Goal: Transaction & Acquisition: Purchase product/service

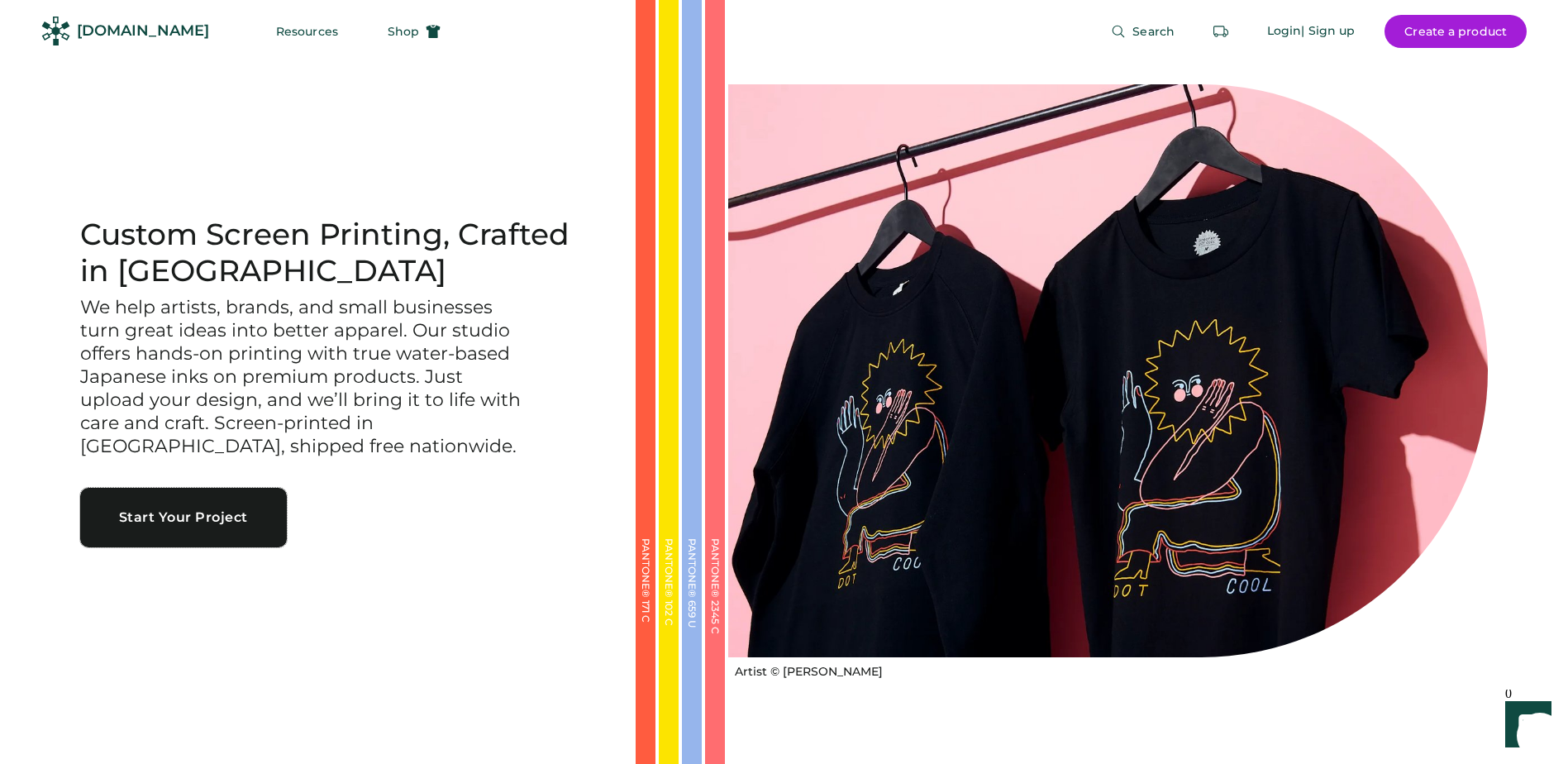
click at [202, 505] on button "Start Your Project" at bounding box center [184, 518] width 207 height 59
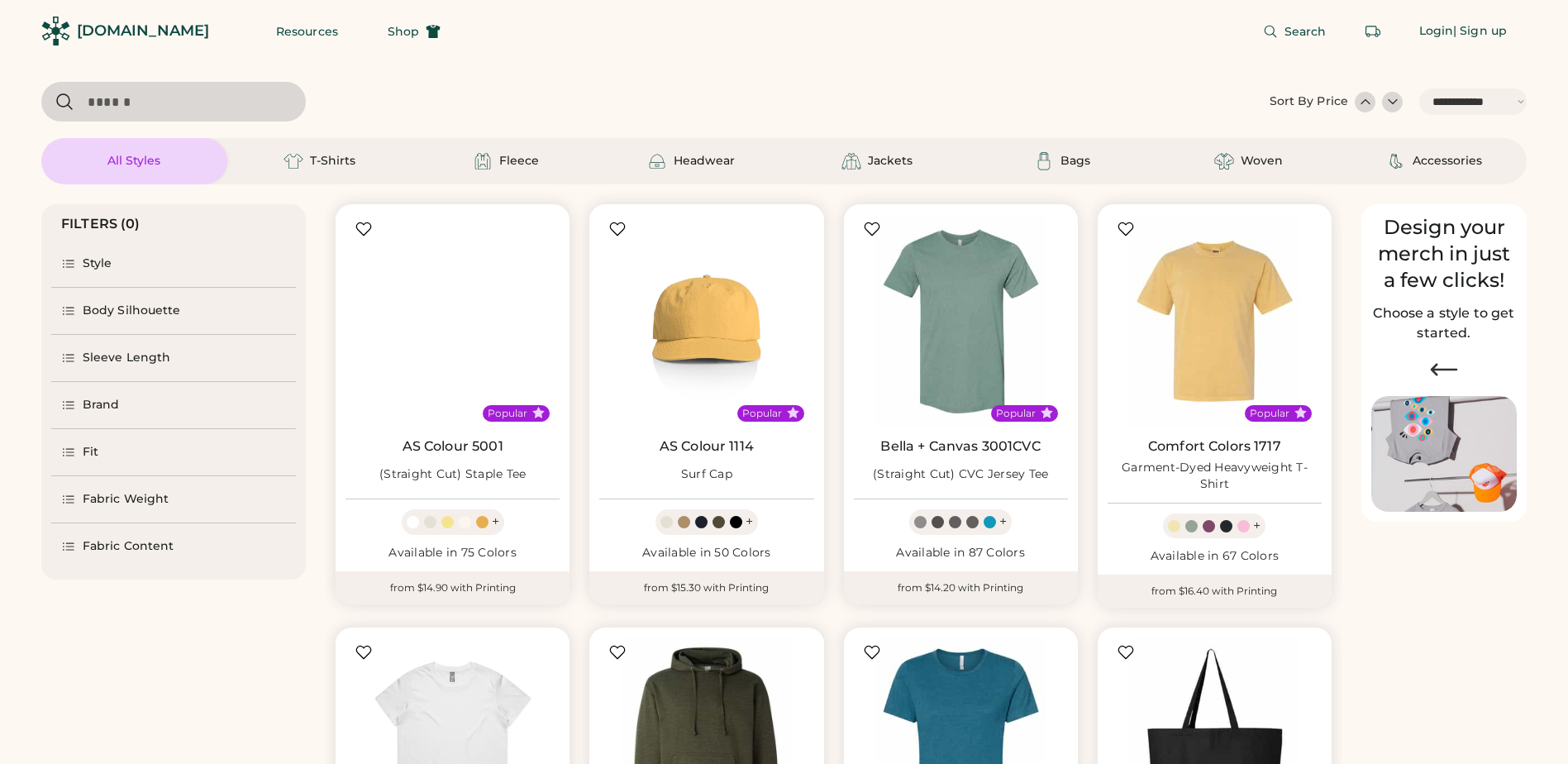
select select "*****"
select select "*"
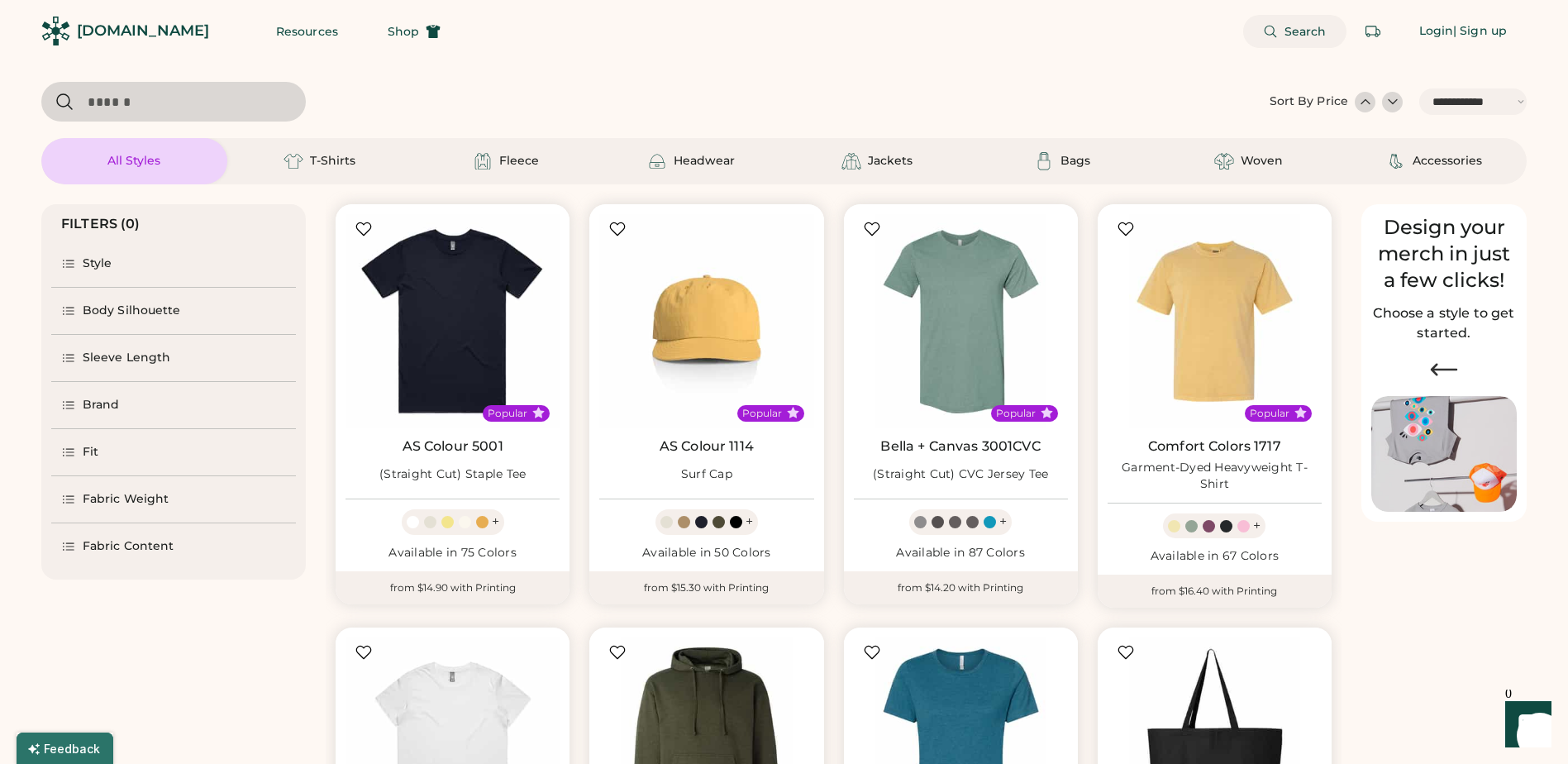
click at [1303, 20] on button "Search" at bounding box center [1295, 31] width 103 height 33
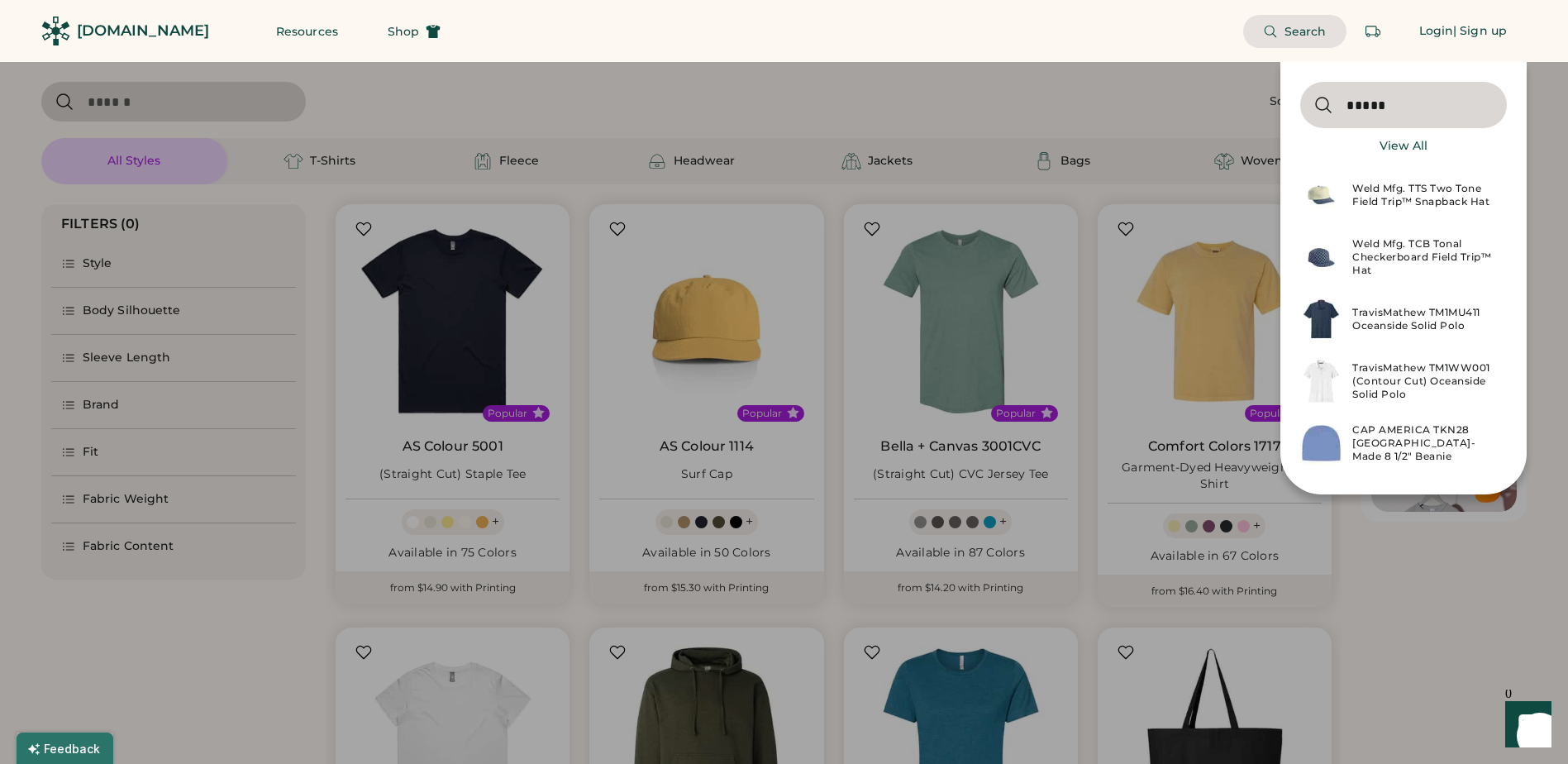
type input "******"
select select "*"
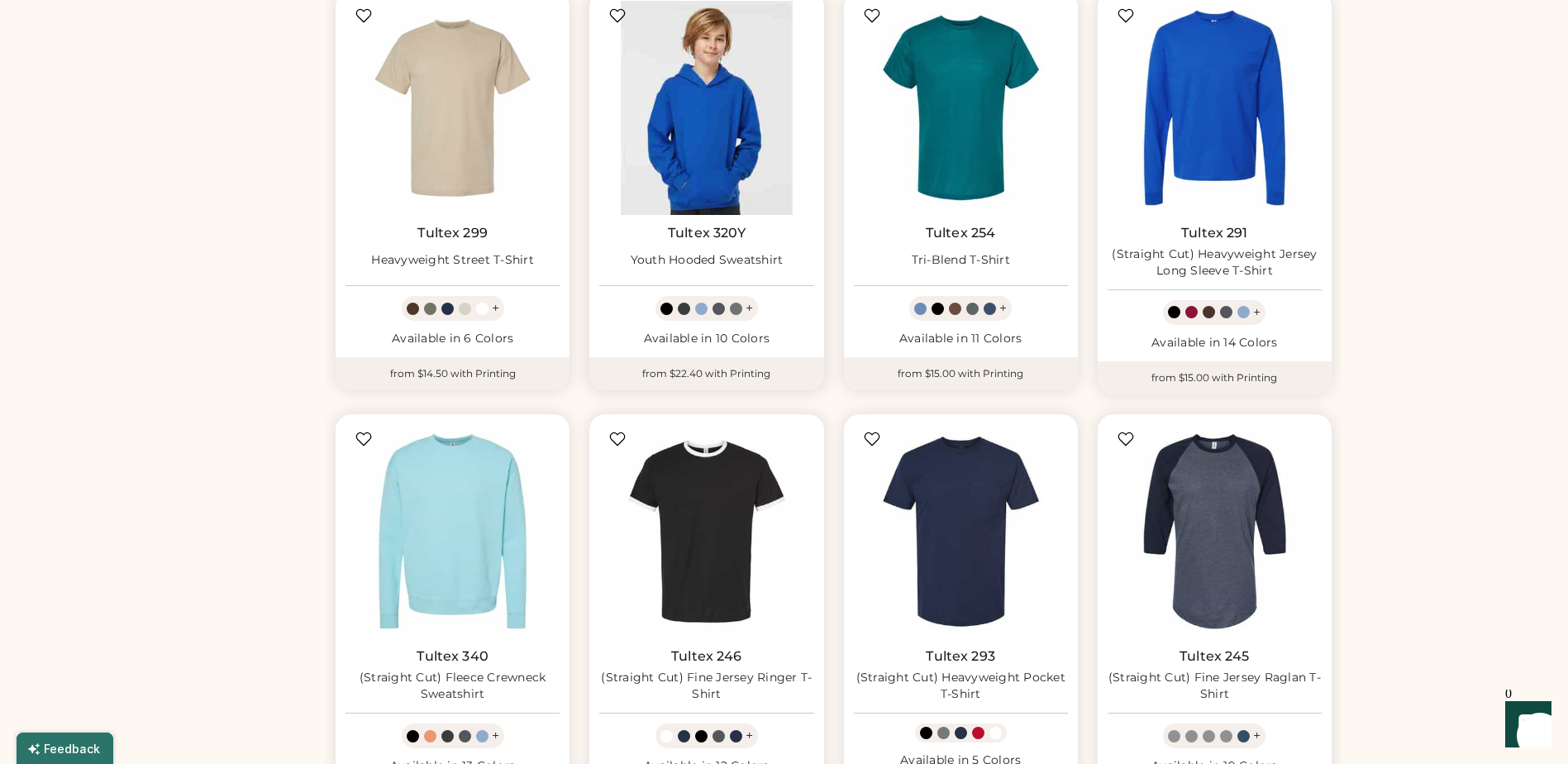
scroll to position [662, 0]
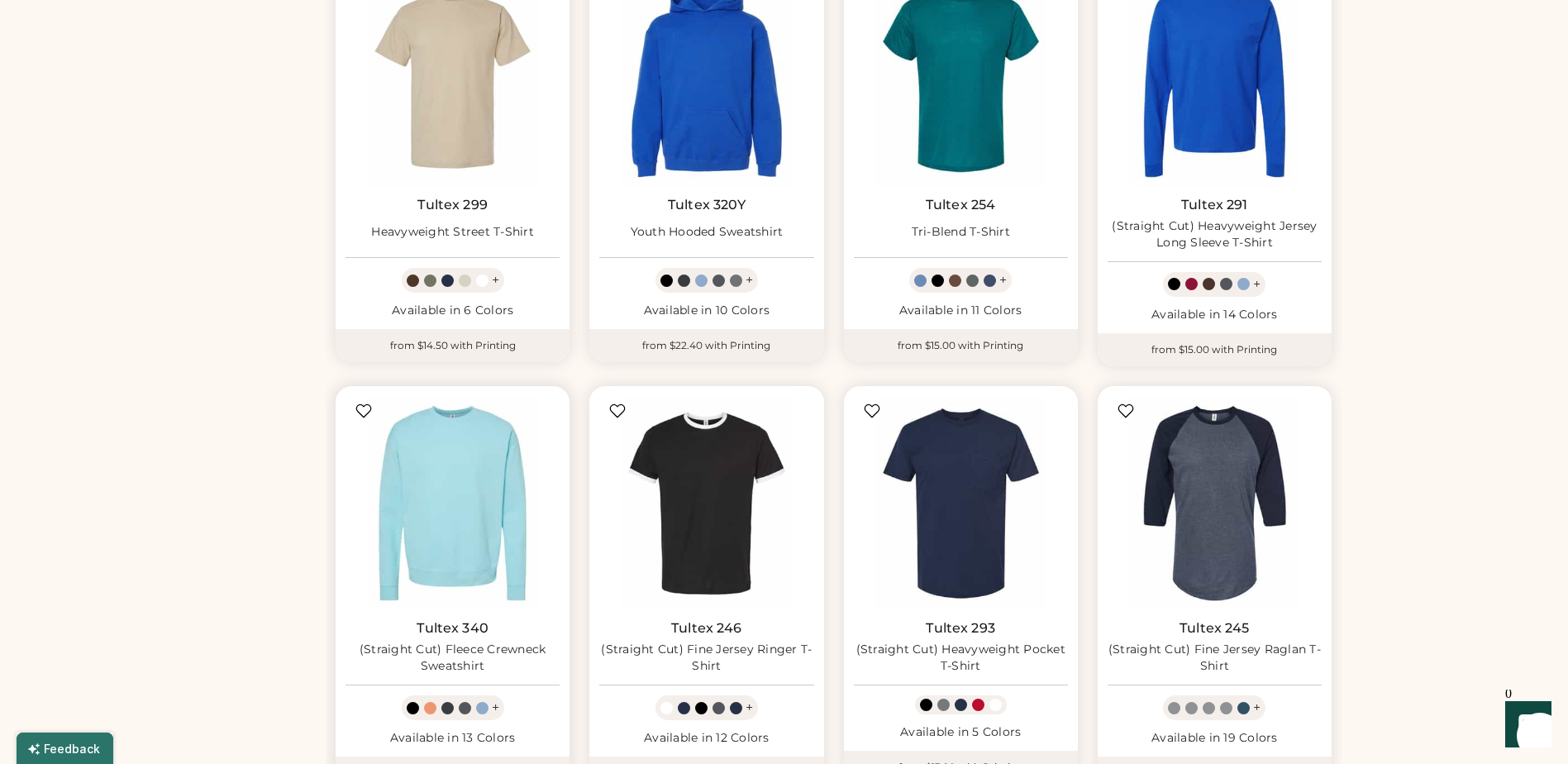
click at [497, 484] on img at bounding box center [452, 503] width 214 height 214
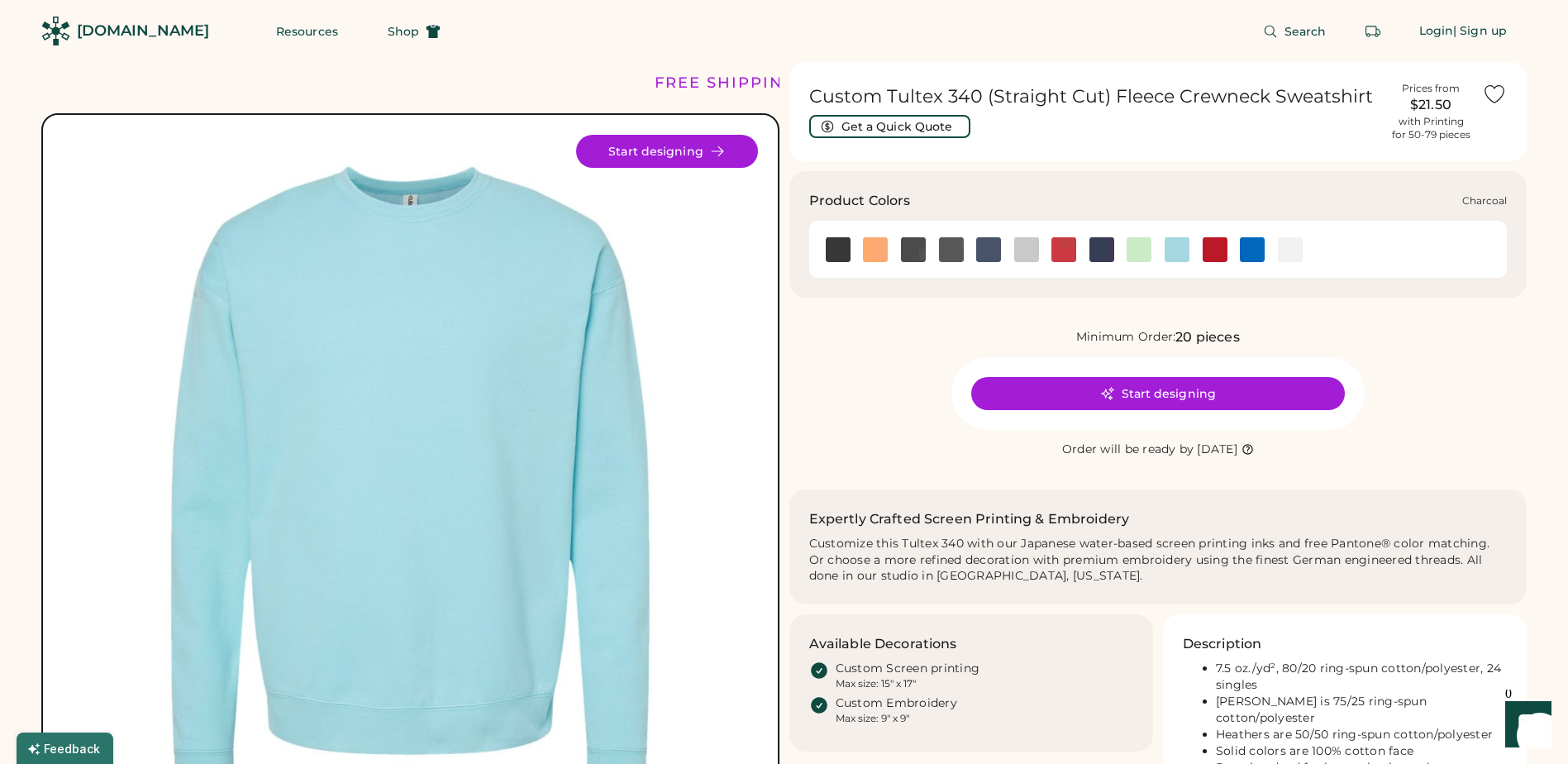
click at [903, 250] on img at bounding box center [913, 249] width 25 height 25
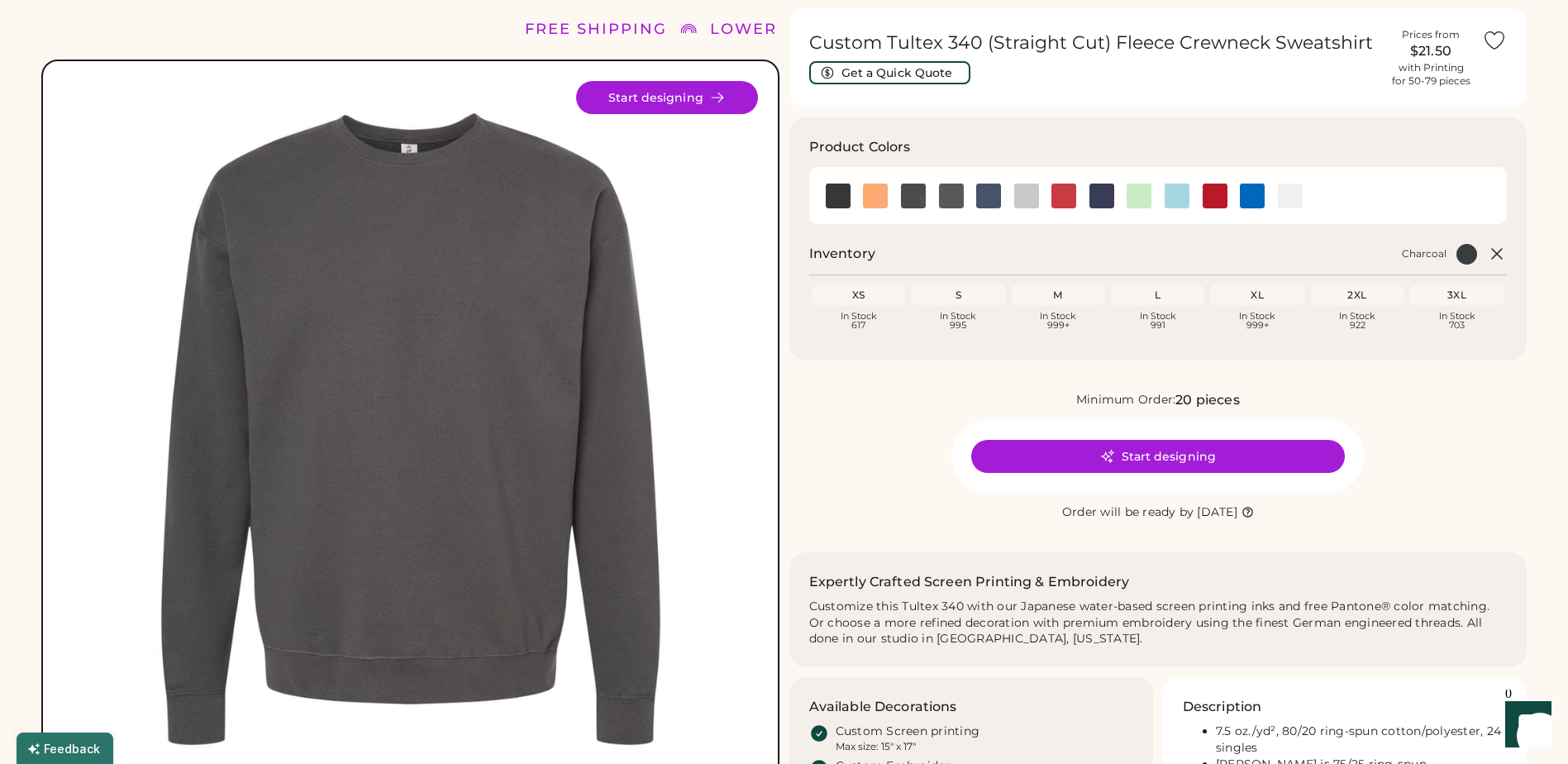
scroll to position [83, 0]
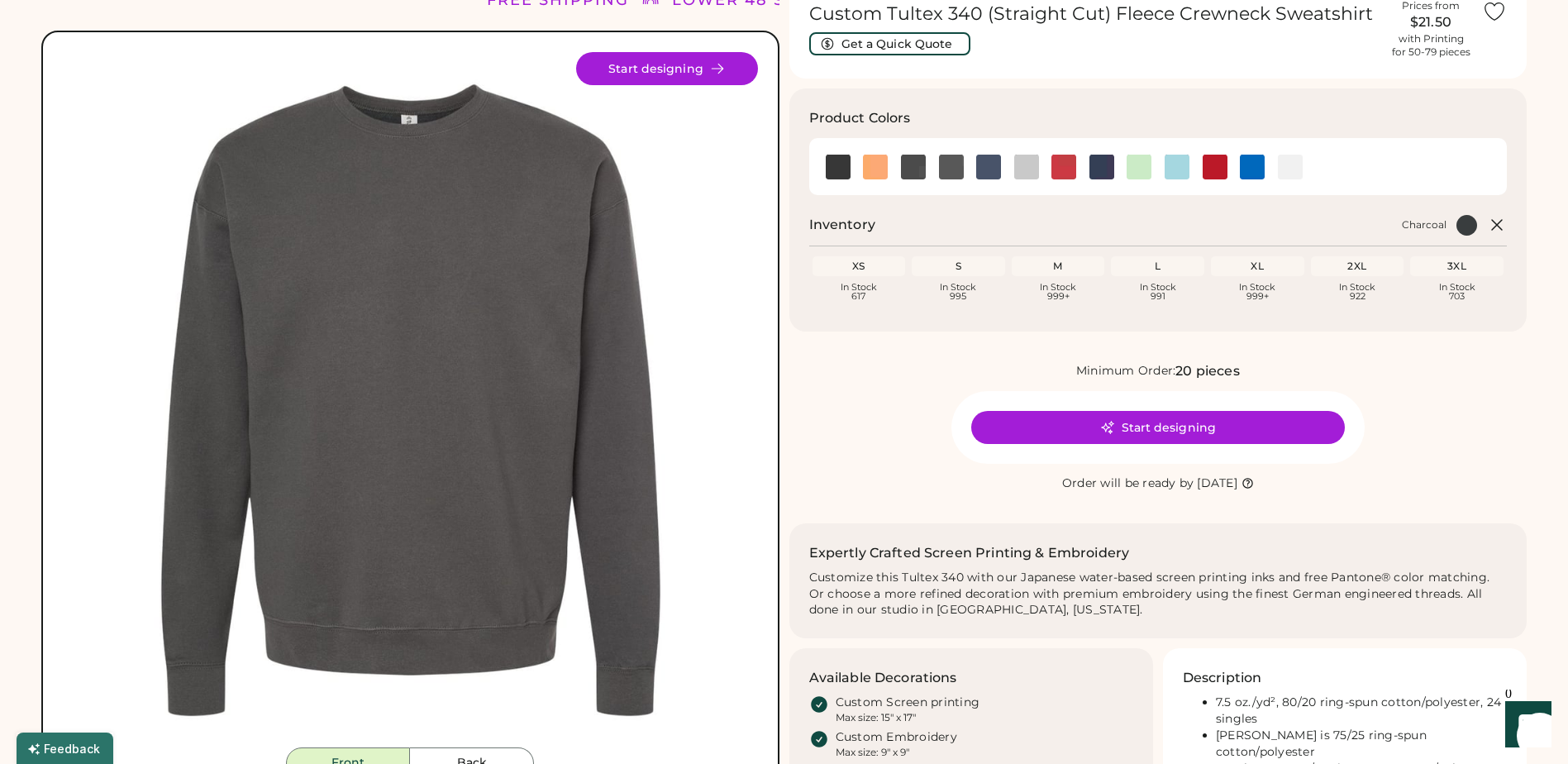
click at [1470, 266] on div "3XL" at bounding box center [1457, 266] width 87 height 13
click at [1459, 291] on div "In Stock 703" at bounding box center [1457, 292] width 87 height 18
click at [846, 164] on img at bounding box center [838, 167] width 25 height 25
click at [915, 165] on img at bounding box center [913, 167] width 25 height 25
click at [1106, 167] on img at bounding box center [1102, 167] width 25 height 25
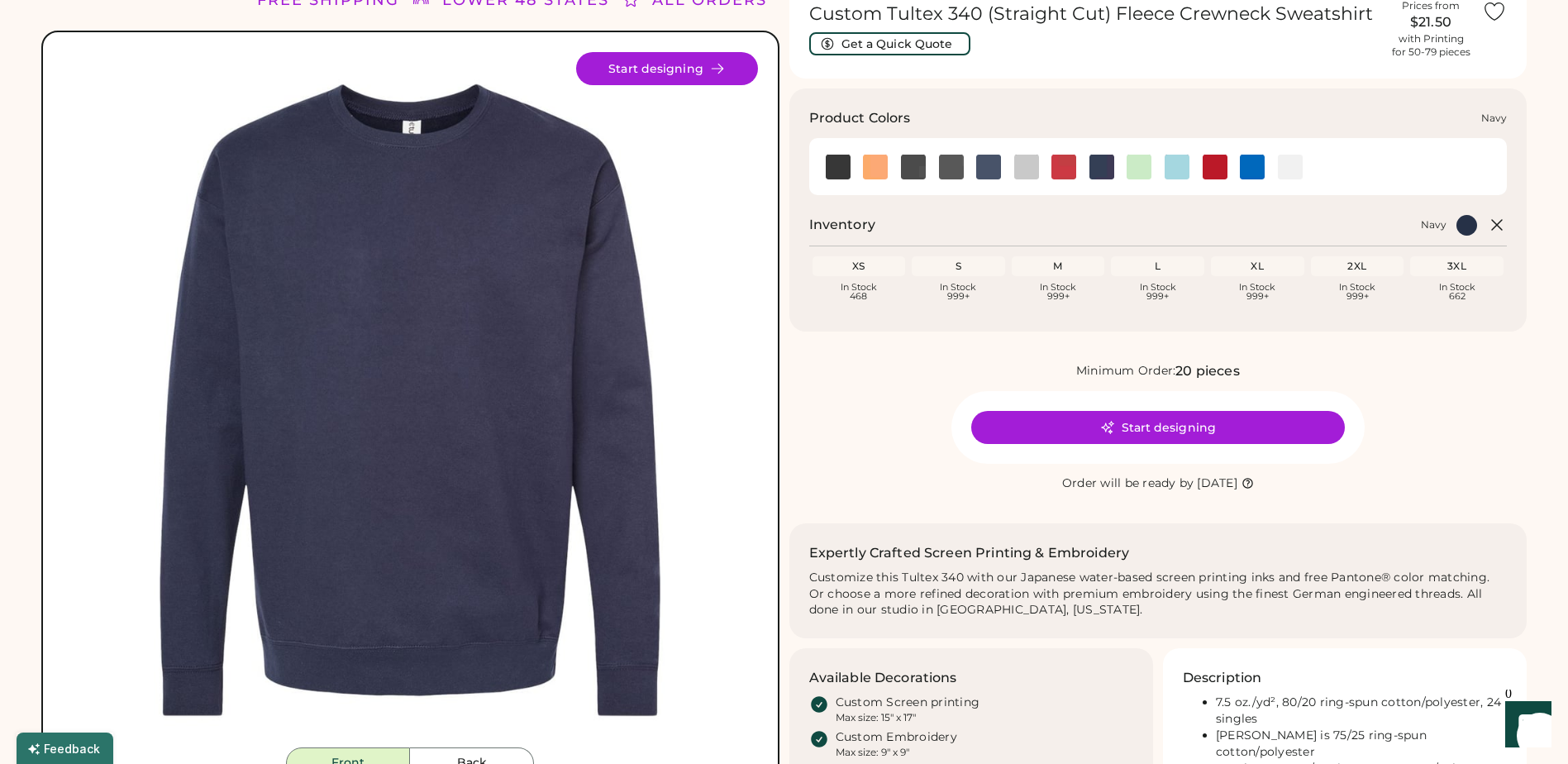
click at [1105, 170] on img at bounding box center [1102, 167] width 25 height 25
click at [1146, 418] on button "Start designing" at bounding box center [1158, 427] width 374 height 33
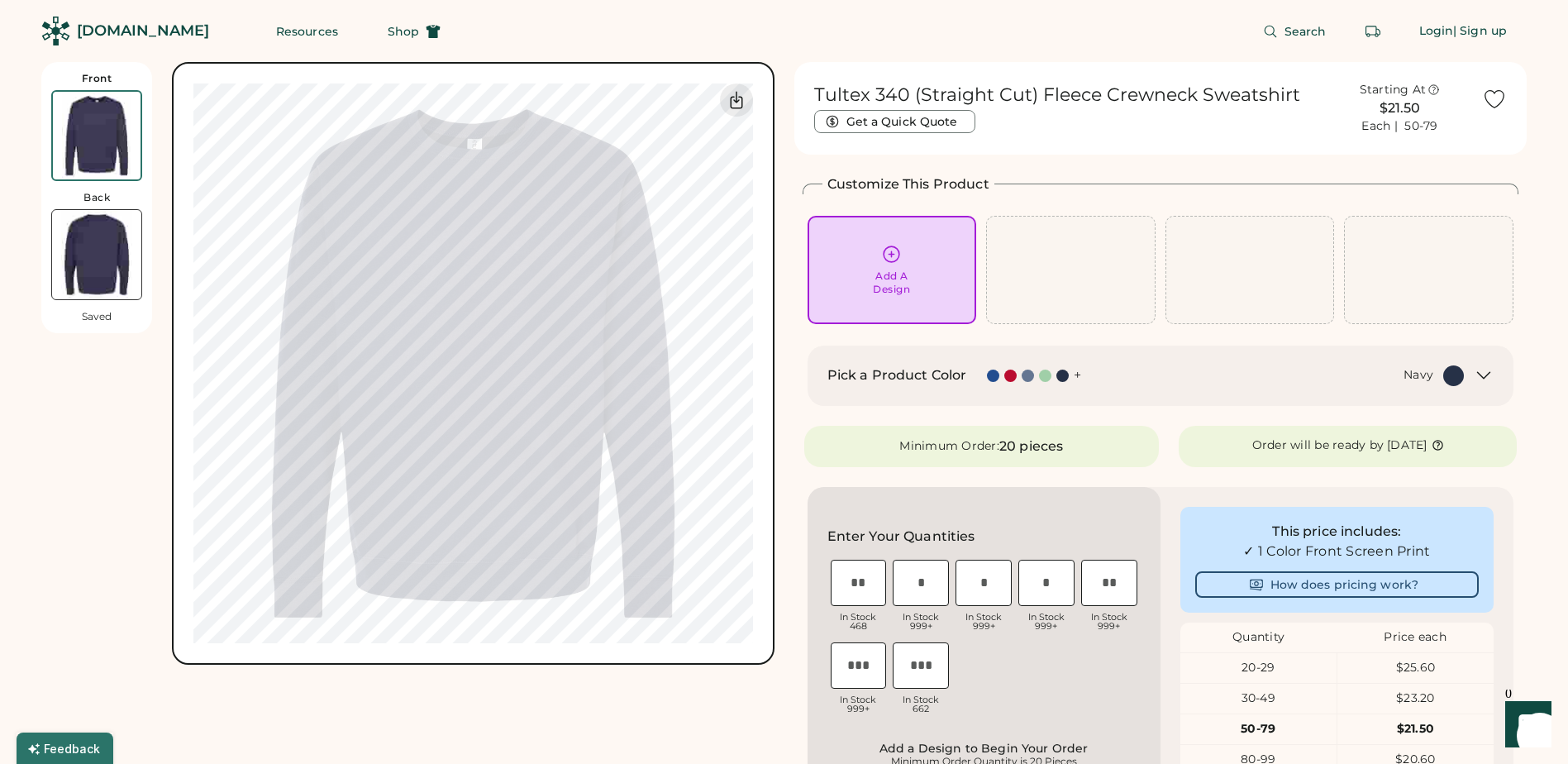
click at [904, 288] on div "Add A Design" at bounding box center [892, 282] width 37 height 27
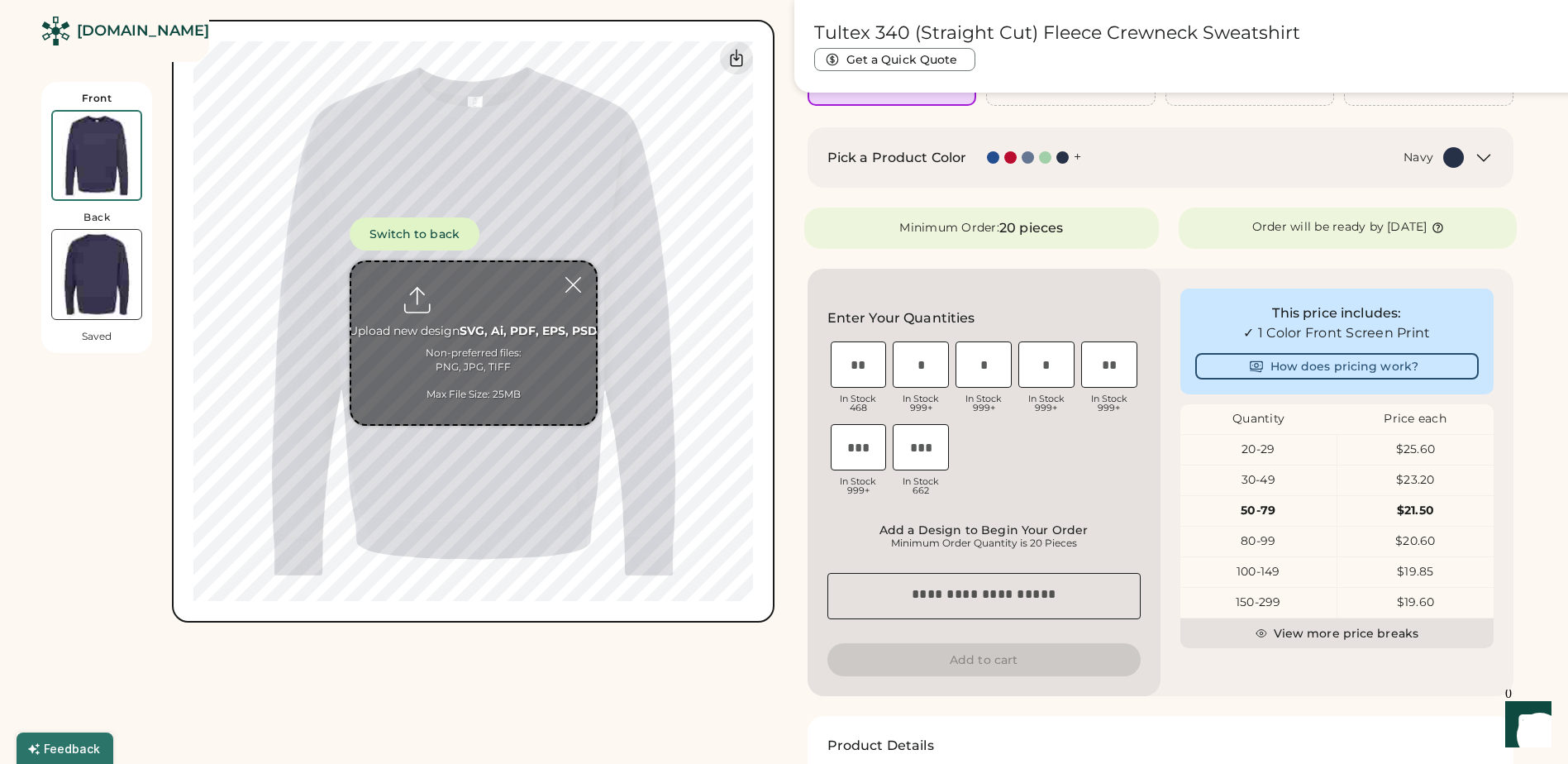
scroll to position [227, 0]
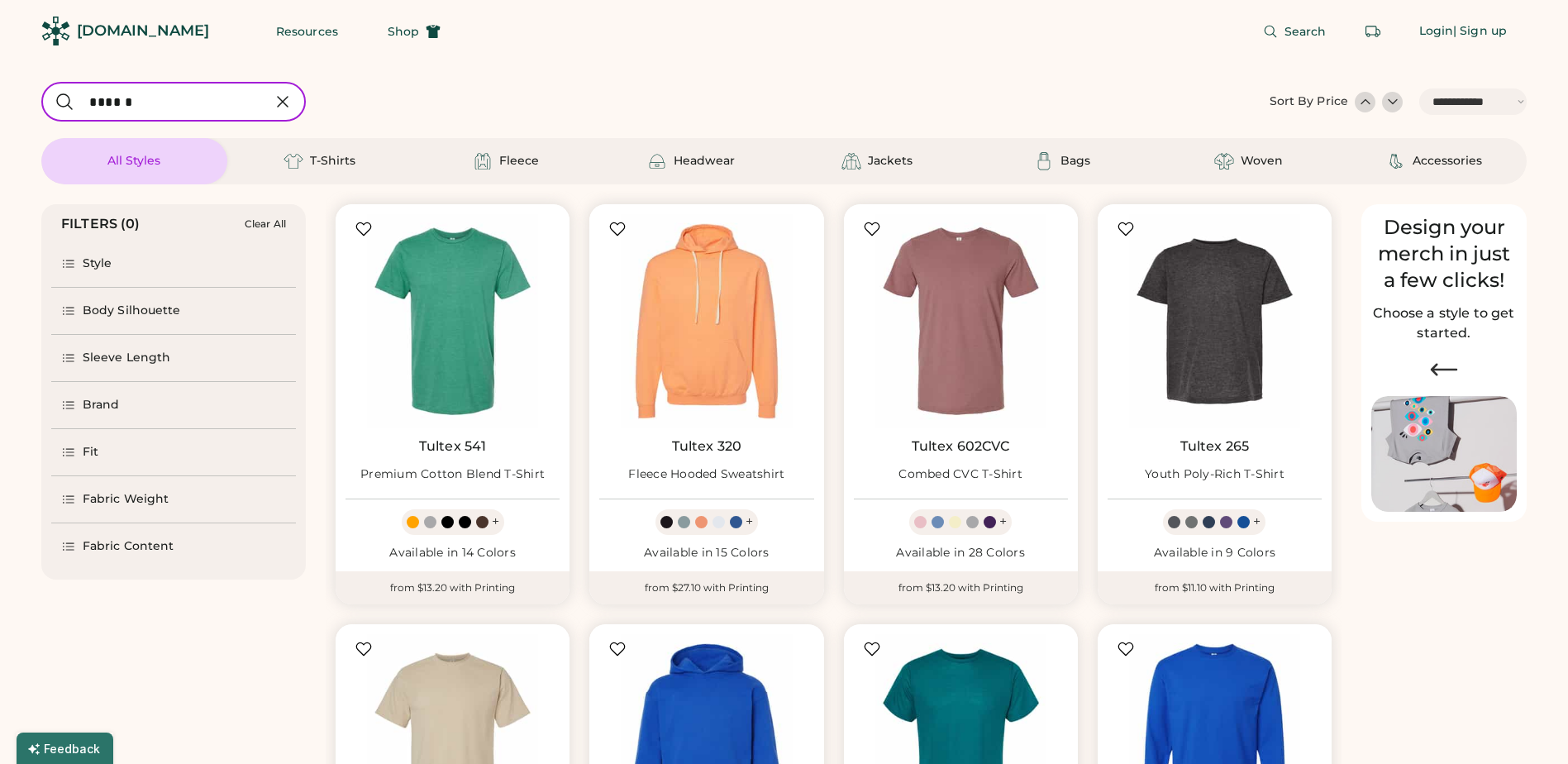
select select "*****"
select select "*"
click at [145, 103] on input "input" at bounding box center [174, 101] width 265 height 40
type input "**********"
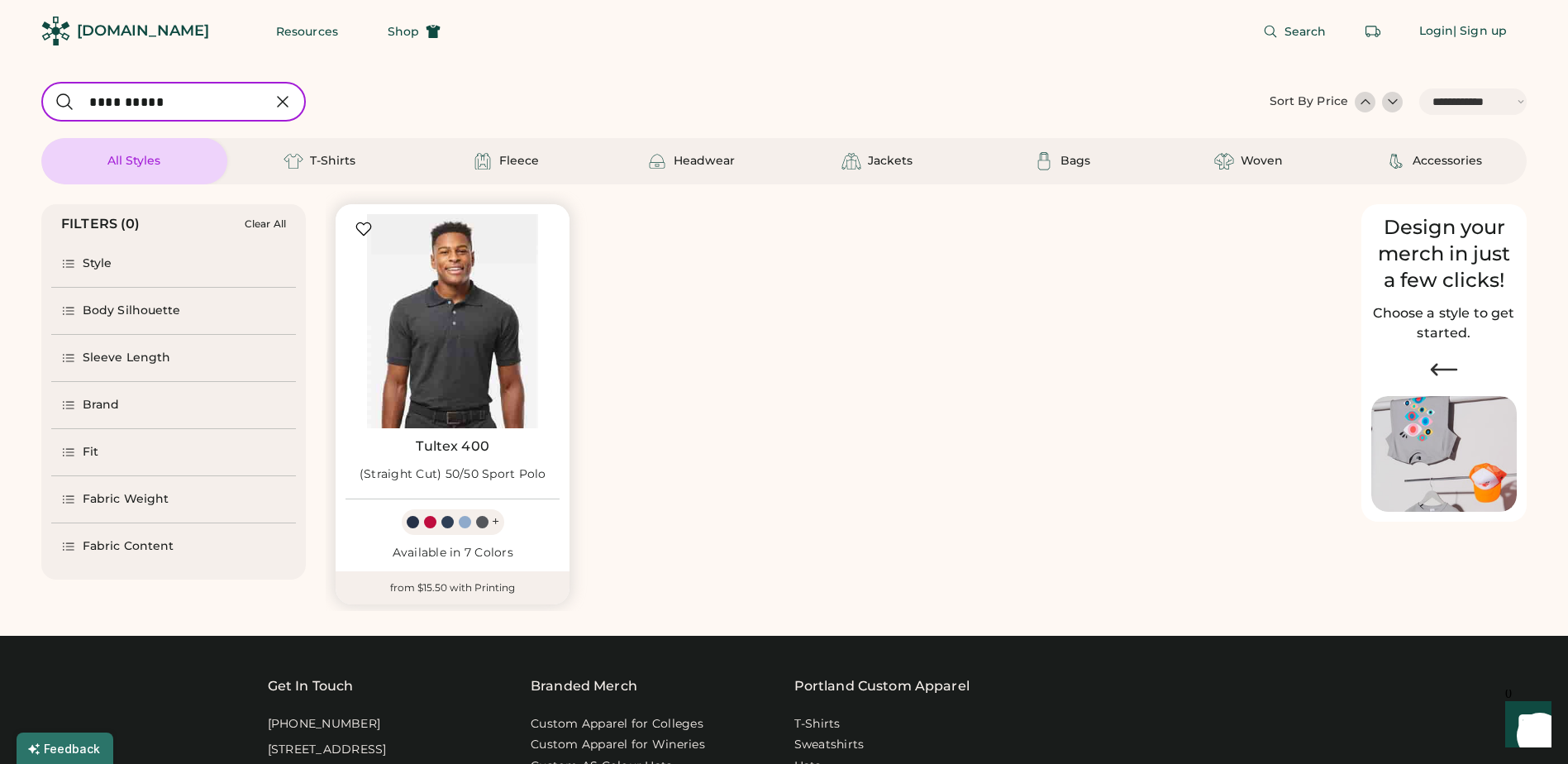
click at [389, 345] on img at bounding box center [452, 321] width 214 height 214
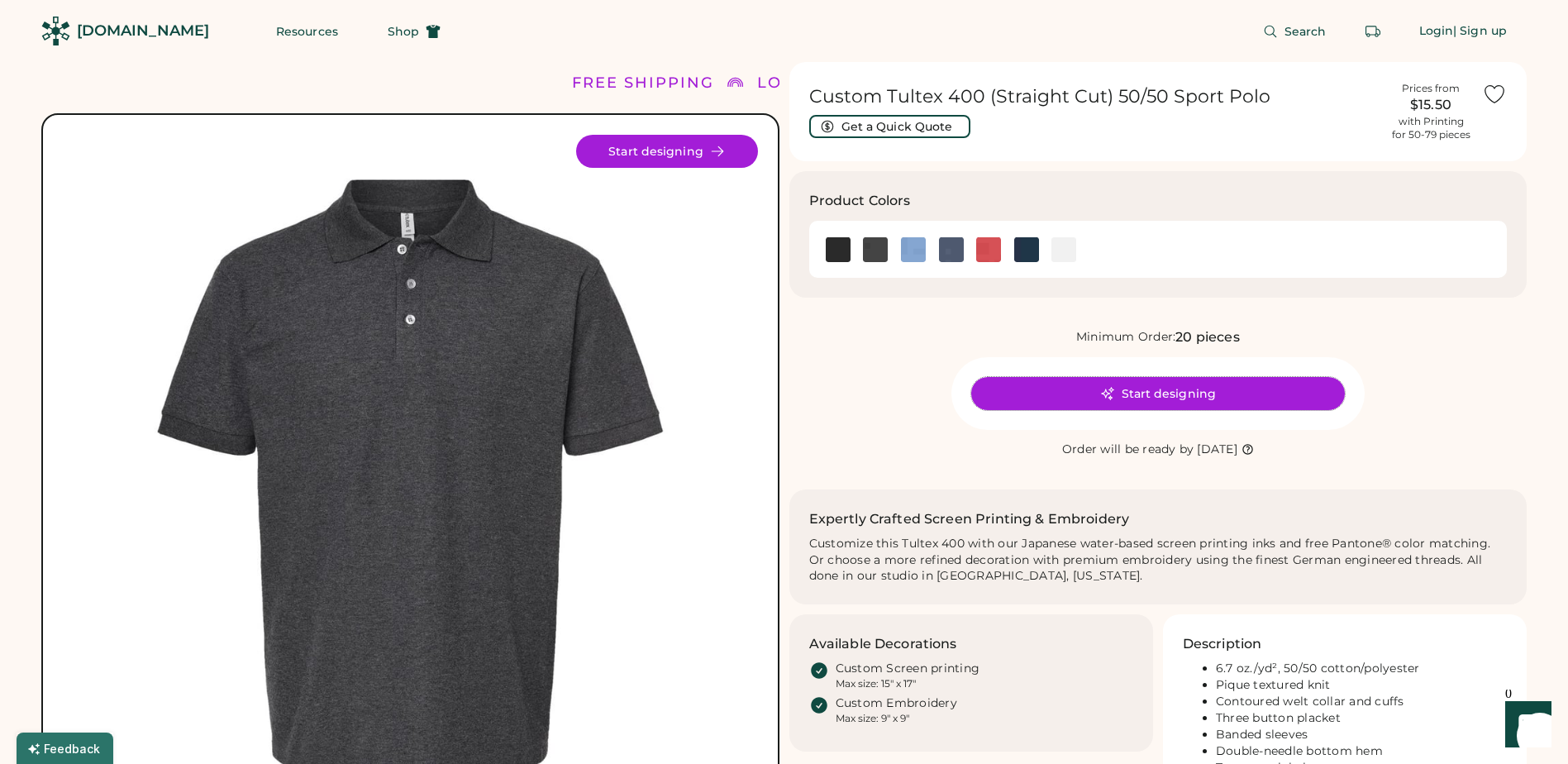
click at [1114, 400] on icon at bounding box center [1107, 393] width 15 height 15
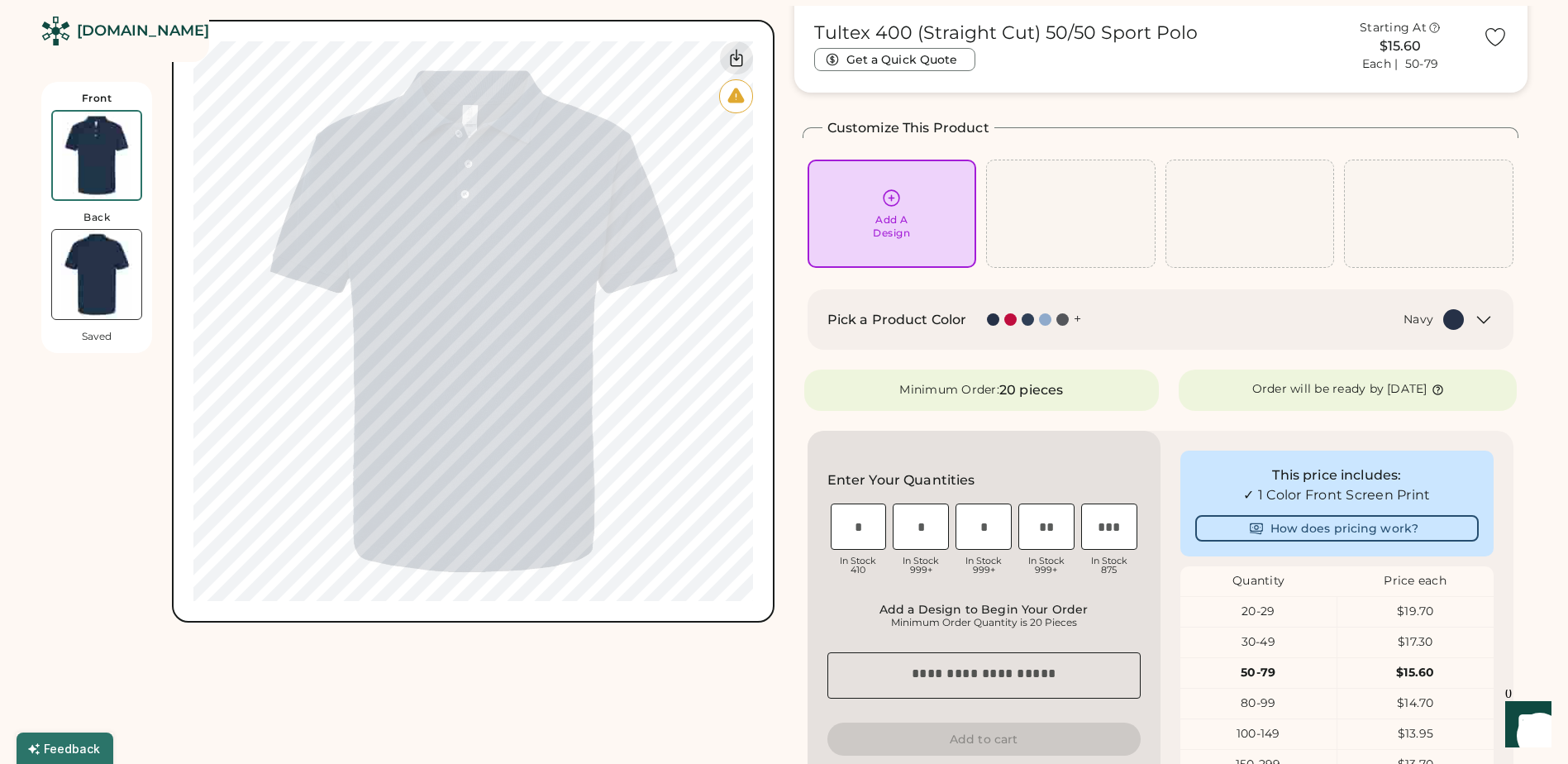
scroll to position [83, 0]
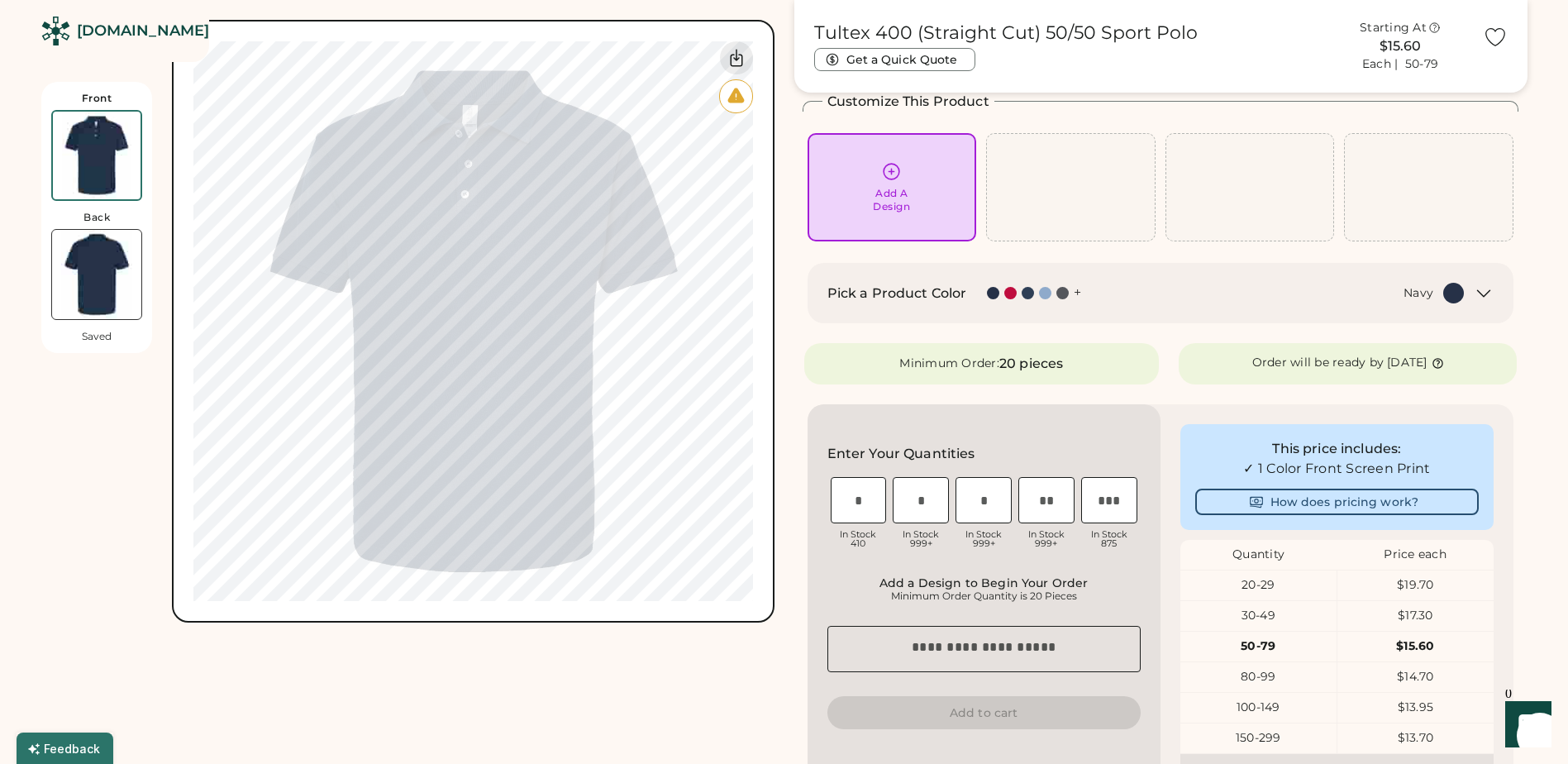
click at [1262, 583] on div "20-29" at bounding box center [1258, 585] width 156 height 17
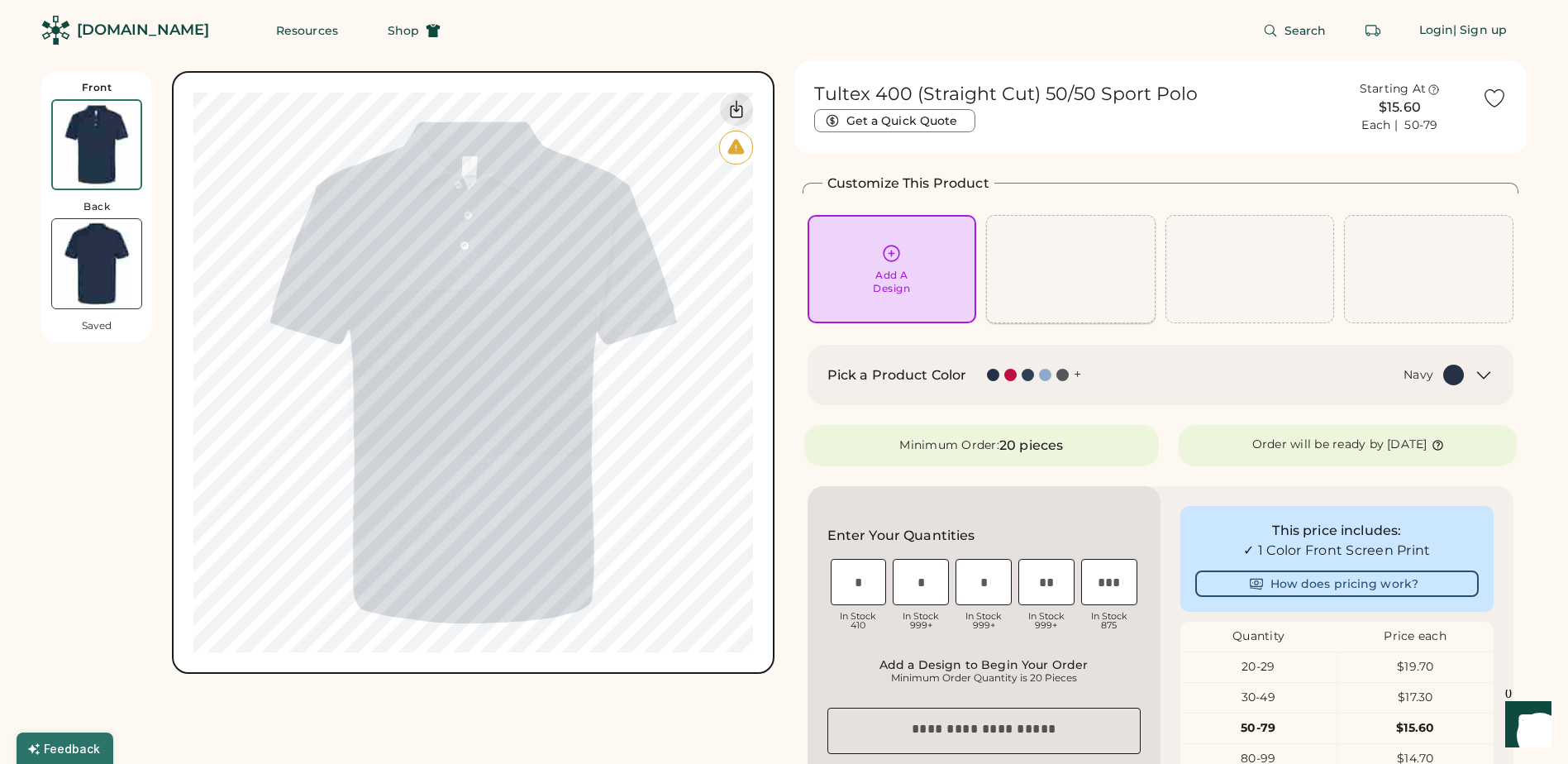
scroll to position [0, 0]
click at [121, 30] on div "[DOMAIN_NAME]" at bounding box center [142, 30] width 132 height 20
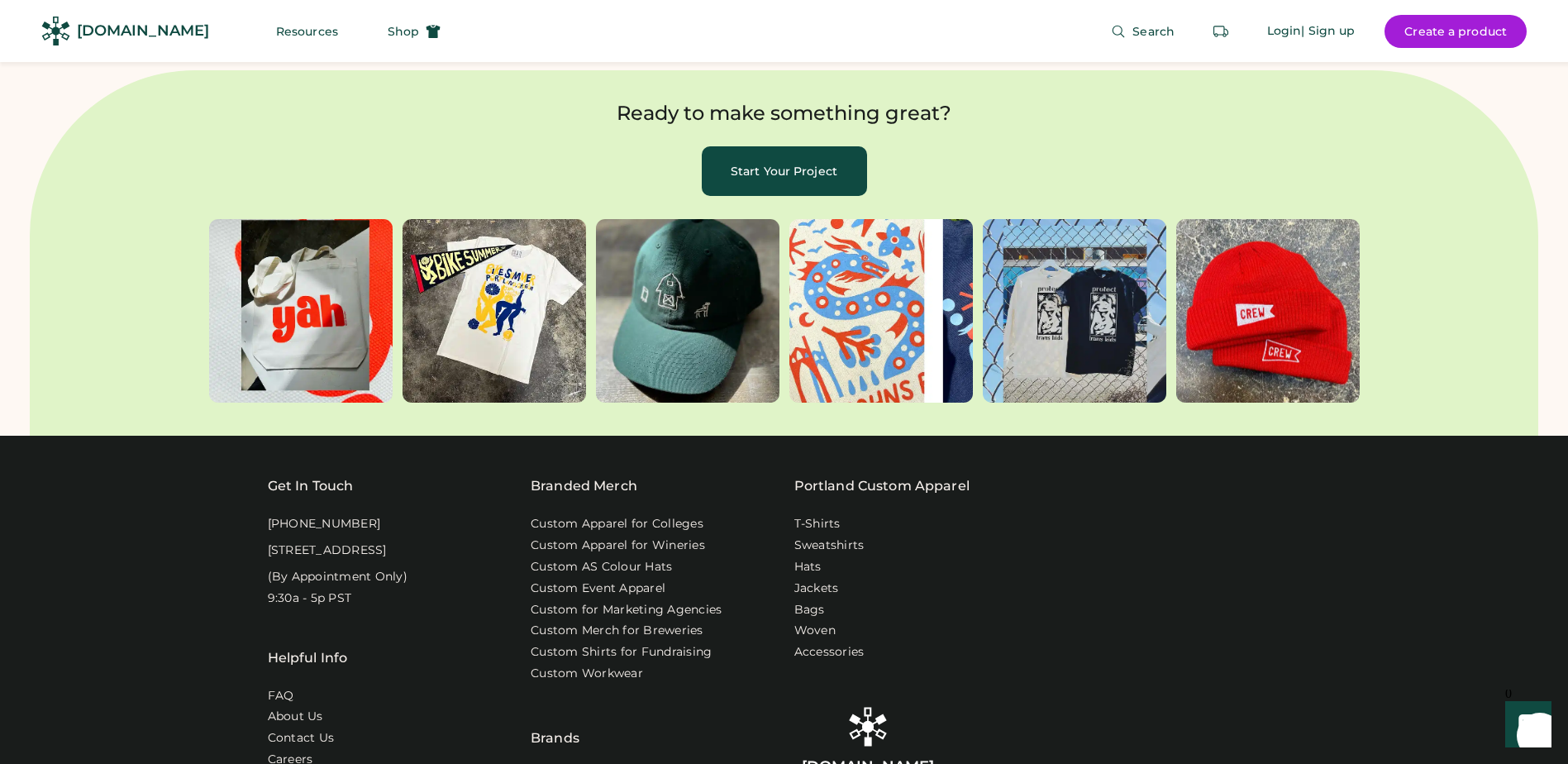
scroll to position [5125, 0]
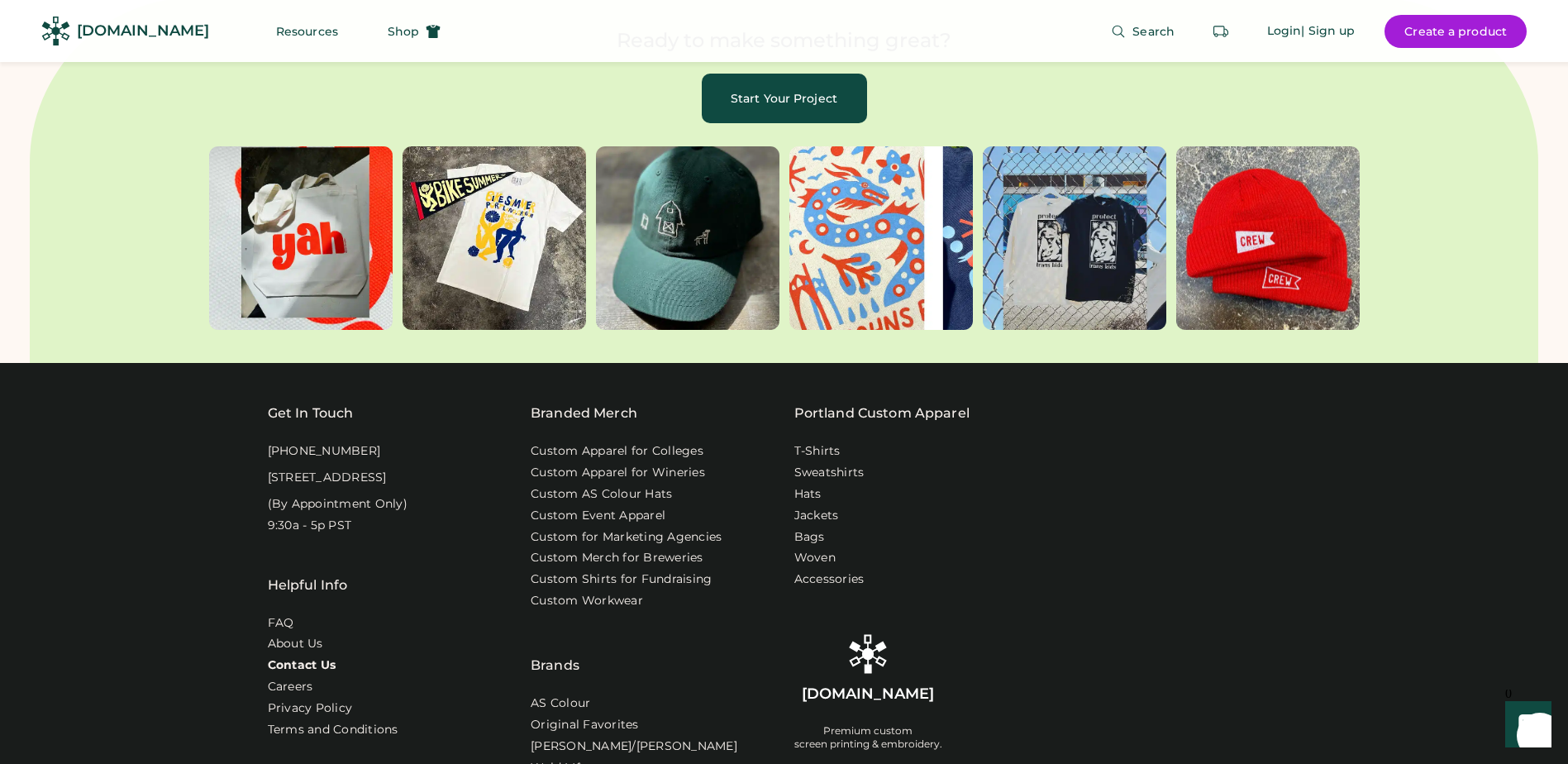
click at [314, 657] on link "Contact Us" at bounding box center [302, 665] width 68 height 17
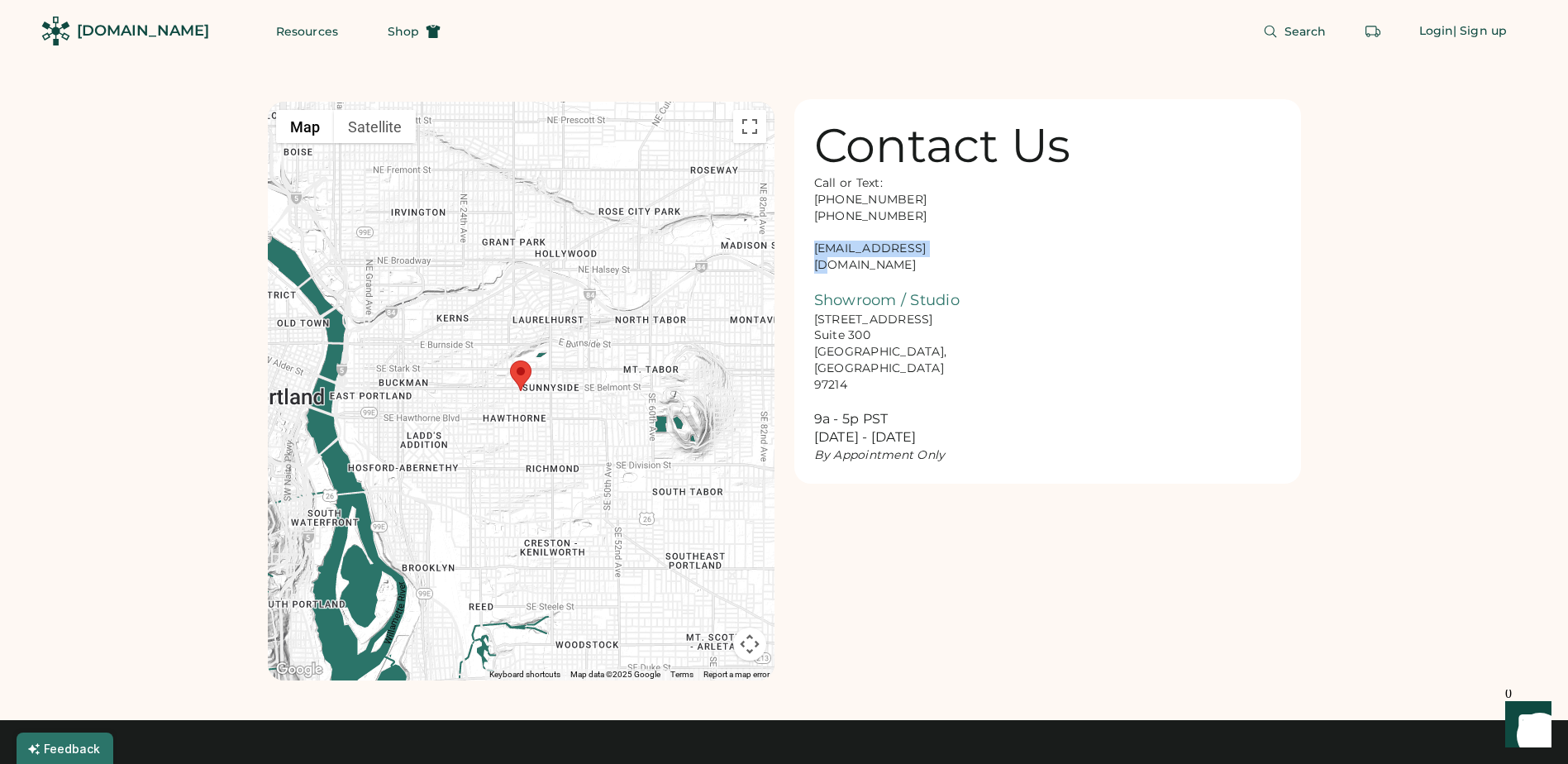
drag, startPoint x: 949, startPoint y: 247, endPoint x: 802, endPoint y: 254, distance: 147.2
click at [802, 254] on div "Contact Us Call or Text: [PHONE_NUMBER] [PHONE_NUMBER] [EMAIL_ADDRESS][DOMAIN_N…" at bounding box center [1047, 291] width 507 height 385
